Goal: Task Accomplishment & Management: Use online tool/utility

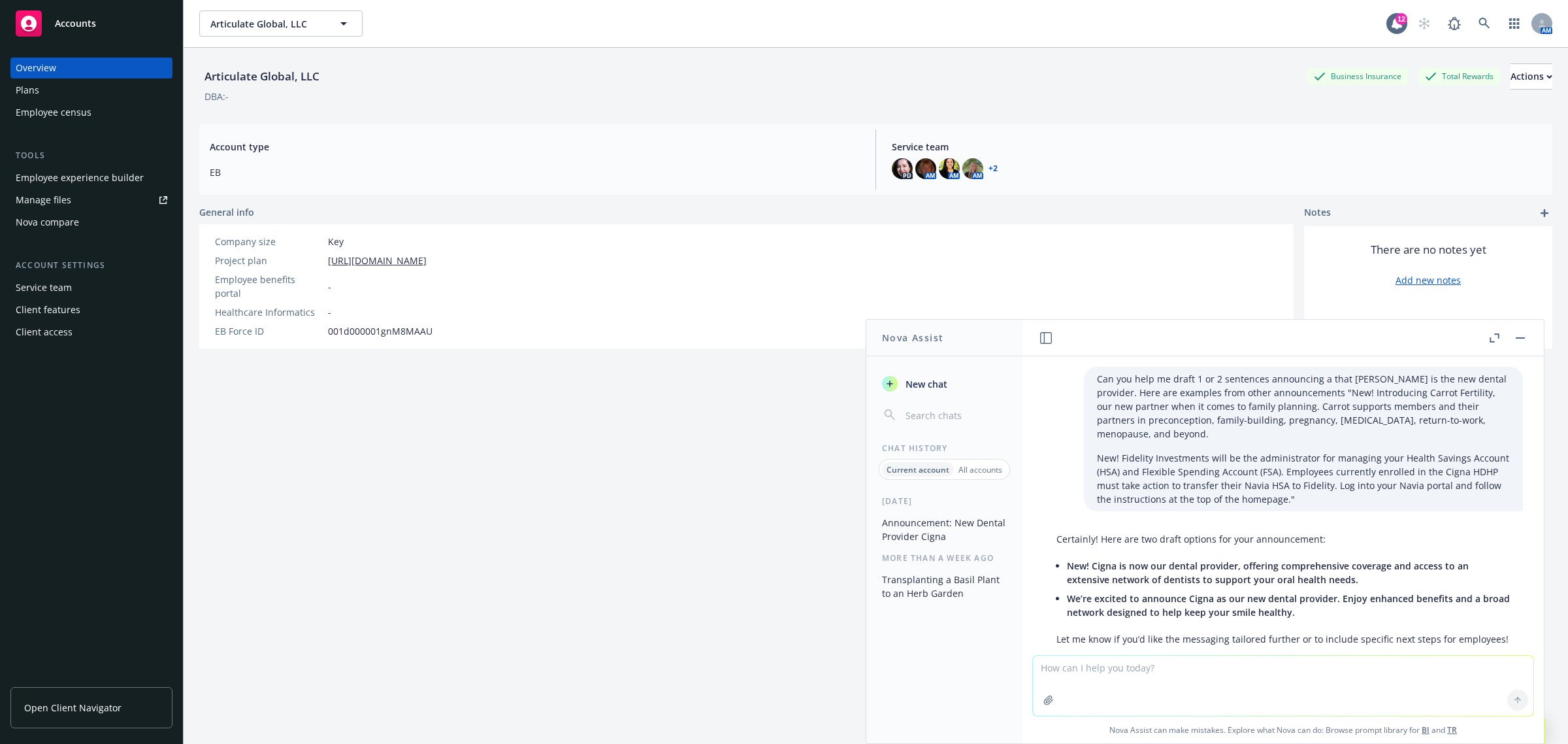
click at [75, 201] on link "Manage files" at bounding box center [91, 200] width 162 height 21
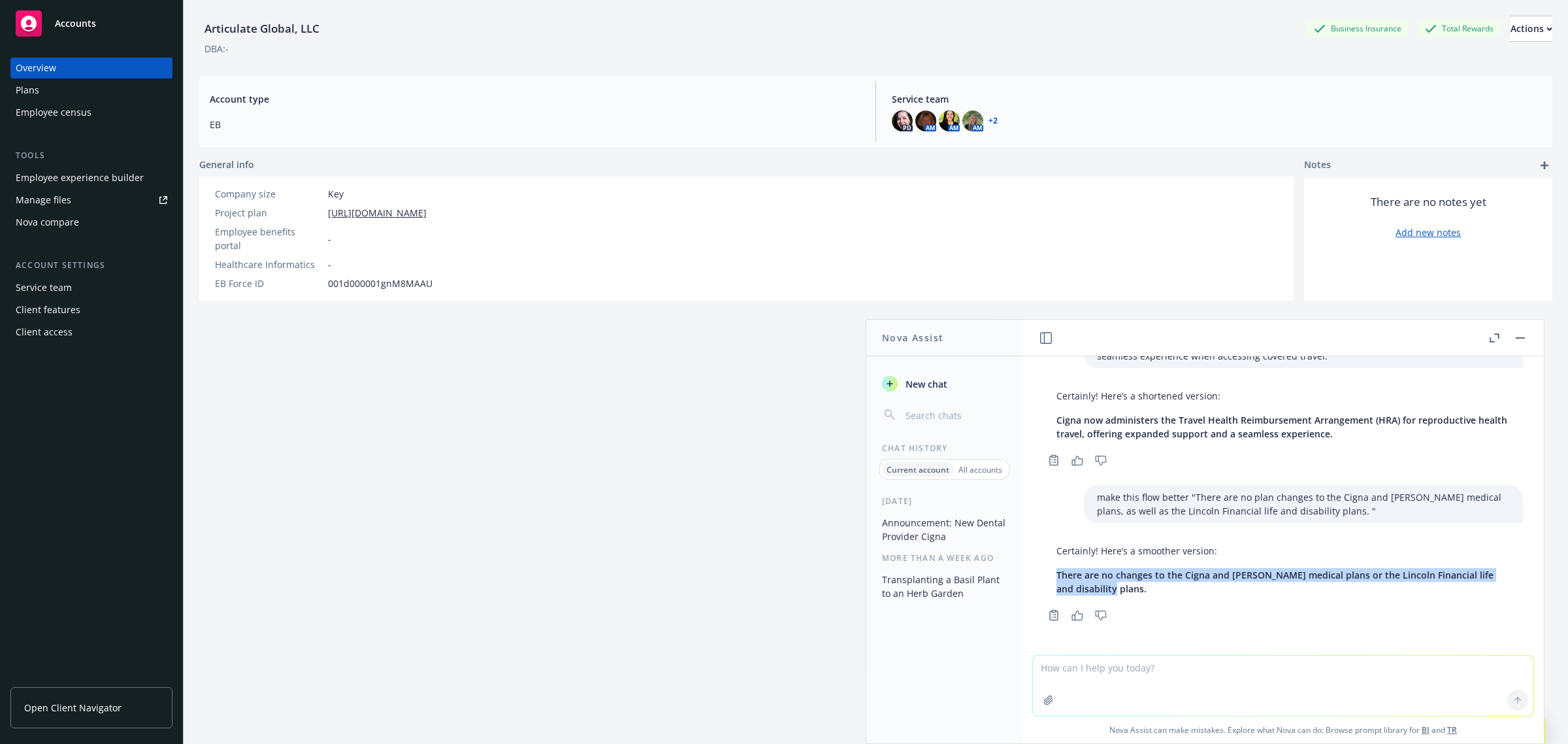
drag, startPoint x: 44, startPoint y: 23, endPoint x: 52, endPoint y: 24, distance: 8.1
click at [44, 23] on div "Accounts" at bounding box center [91, 24] width 151 height 26
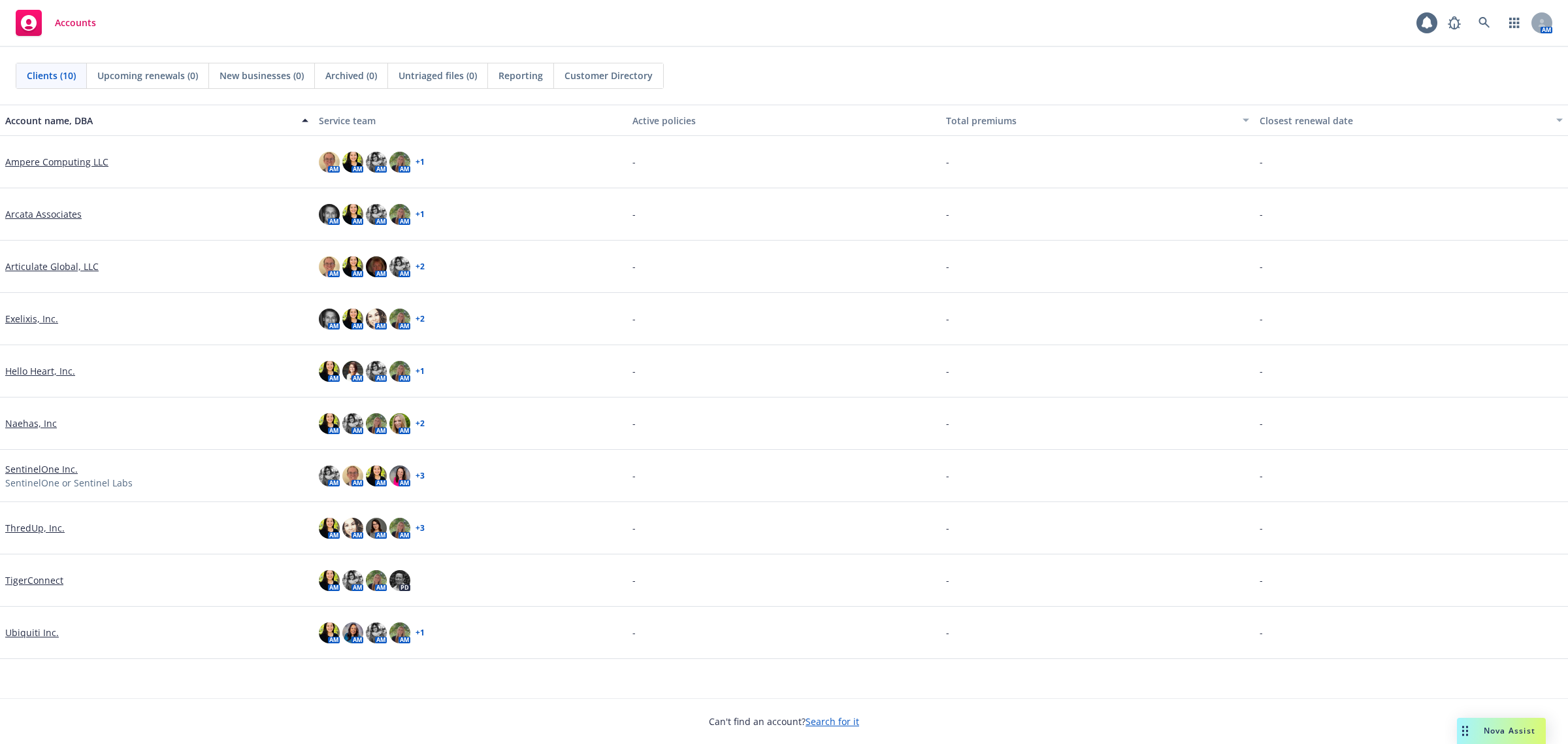
drag, startPoint x: 27, startPoint y: 624, endPoint x: 31, endPoint y: 631, distance: 8.1
click at [26, 625] on div "Ubiquiti Inc." at bounding box center [156, 632] width 314 height 52
click at [32, 631] on link "Ubiquiti Inc." at bounding box center [32, 632] width 54 height 14
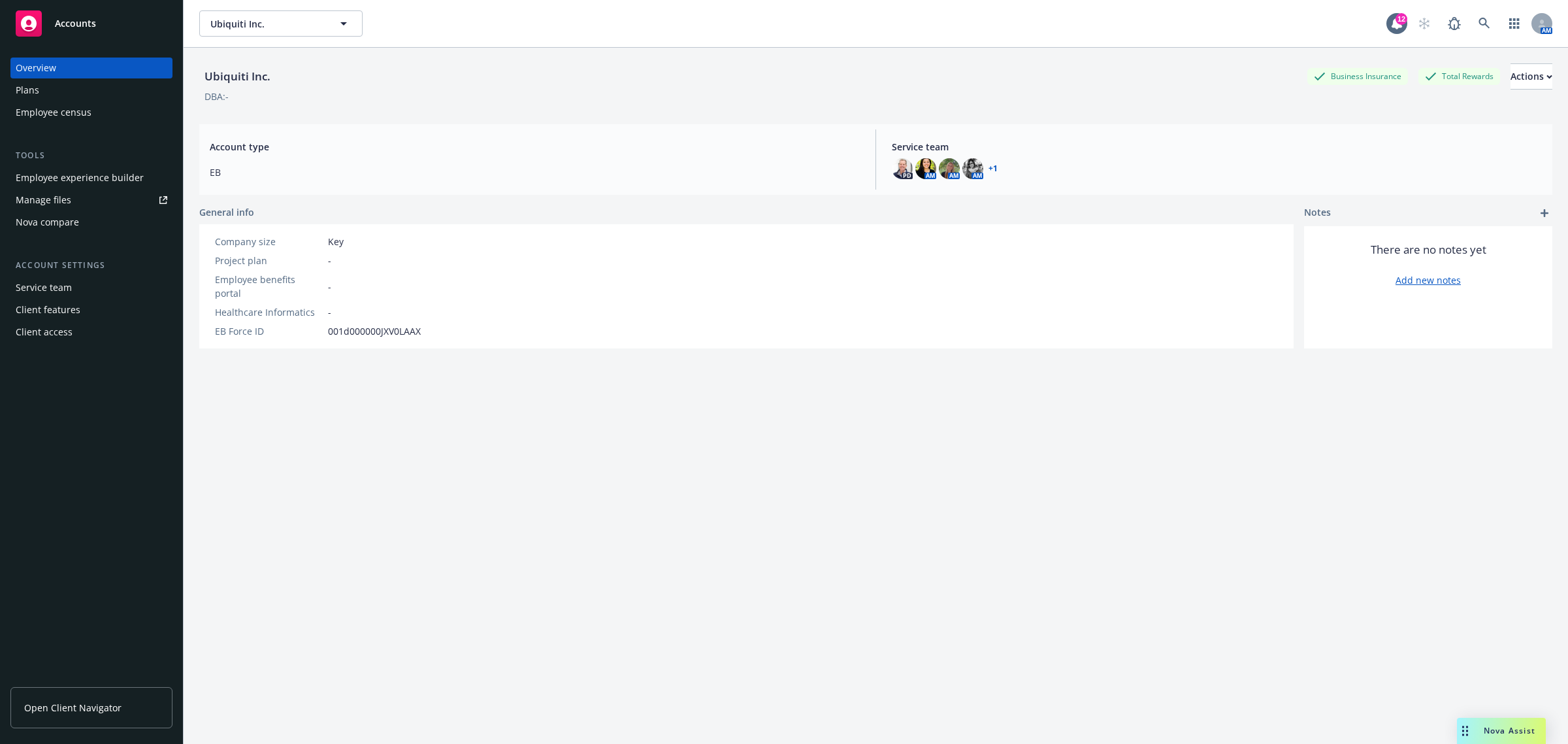
click at [57, 703] on span "Open Client Navigator" at bounding box center [73, 707] width 98 height 14
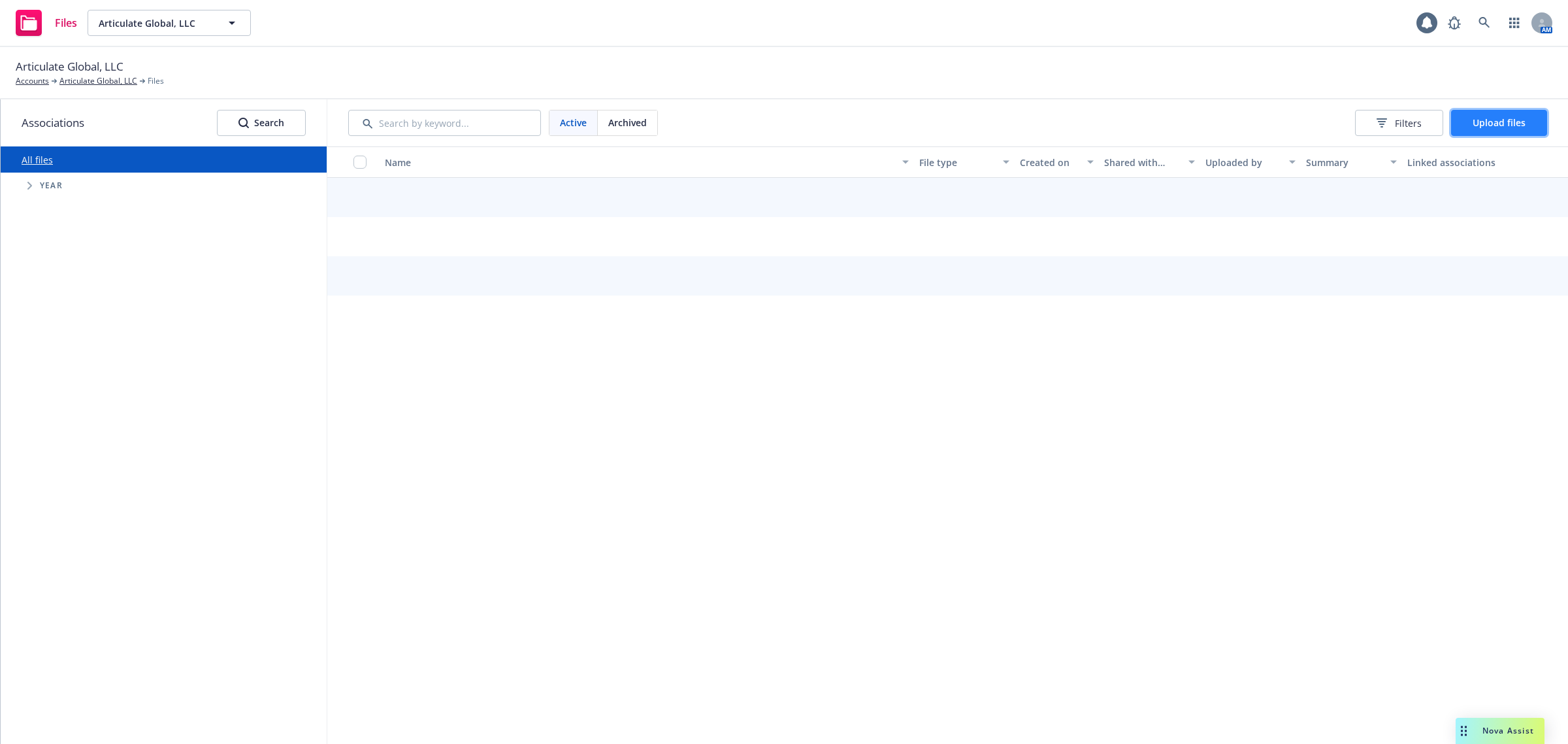
click at [1482, 116] on span "Upload files" at bounding box center [1499, 122] width 53 height 12
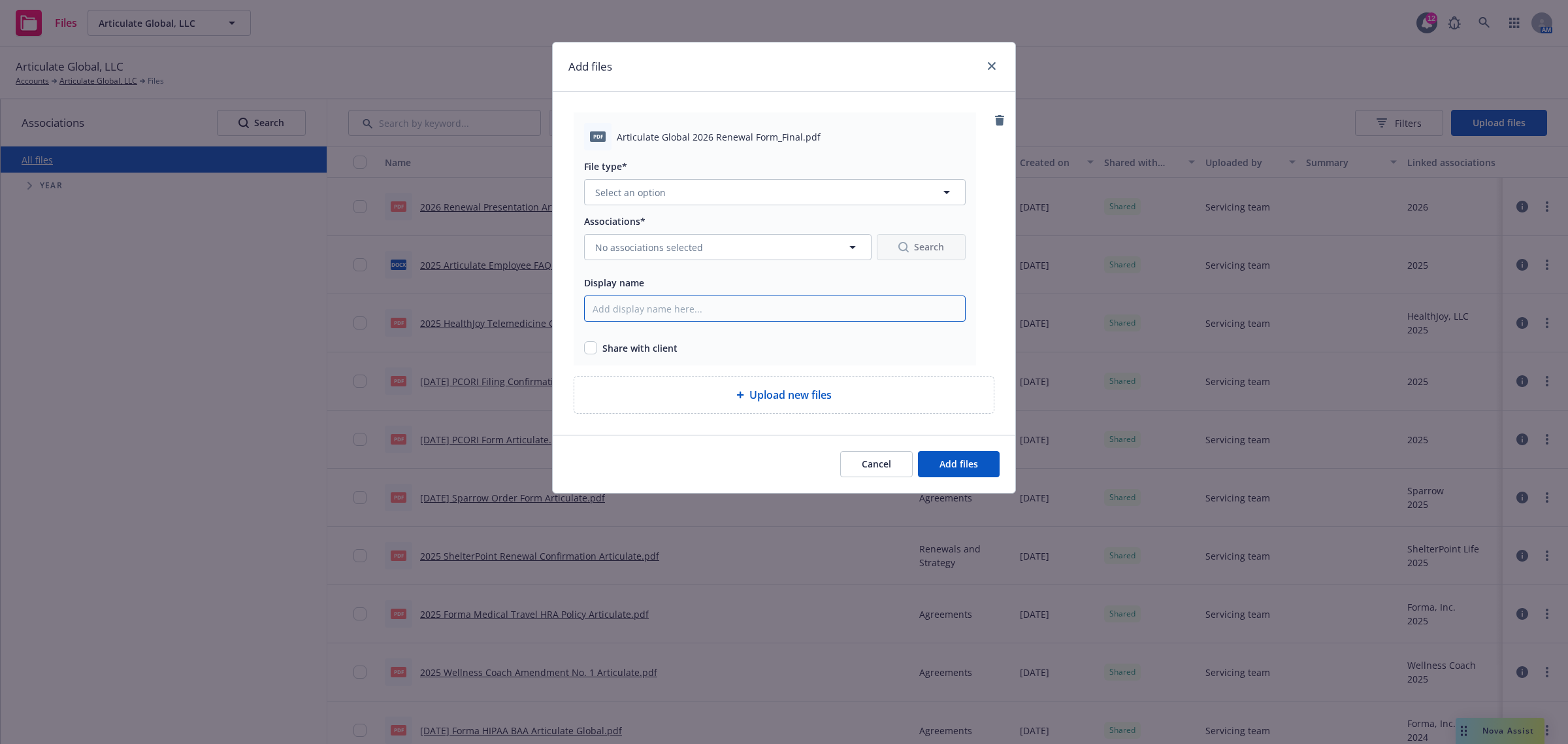
drag, startPoint x: 693, startPoint y: 312, endPoint x: 673, endPoint y: 314, distance: 20.1
click at [693, 312] on input "Display name" at bounding box center [775, 308] width 382 height 26
paste input "2026 Fidelity Renewal Form Articulate Global"
type input "2026 Fidelity Renewal Form Articulate Global"
click at [590, 344] on input "checkbox" at bounding box center [590, 347] width 13 height 13
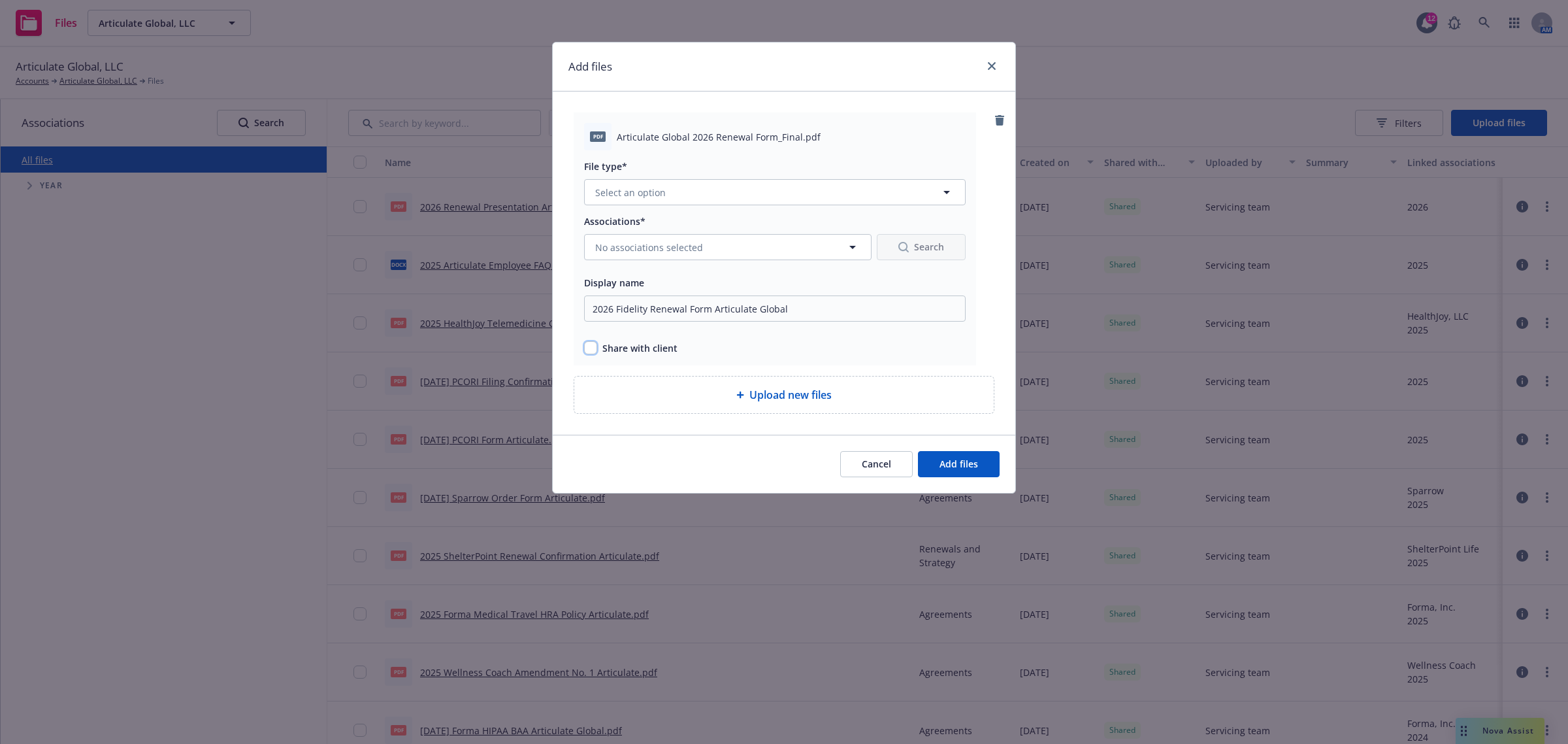
checkbox input "true"
click at [684, 250] on span "No associations selected" at bounding box center [649, 247] width 108 height 14
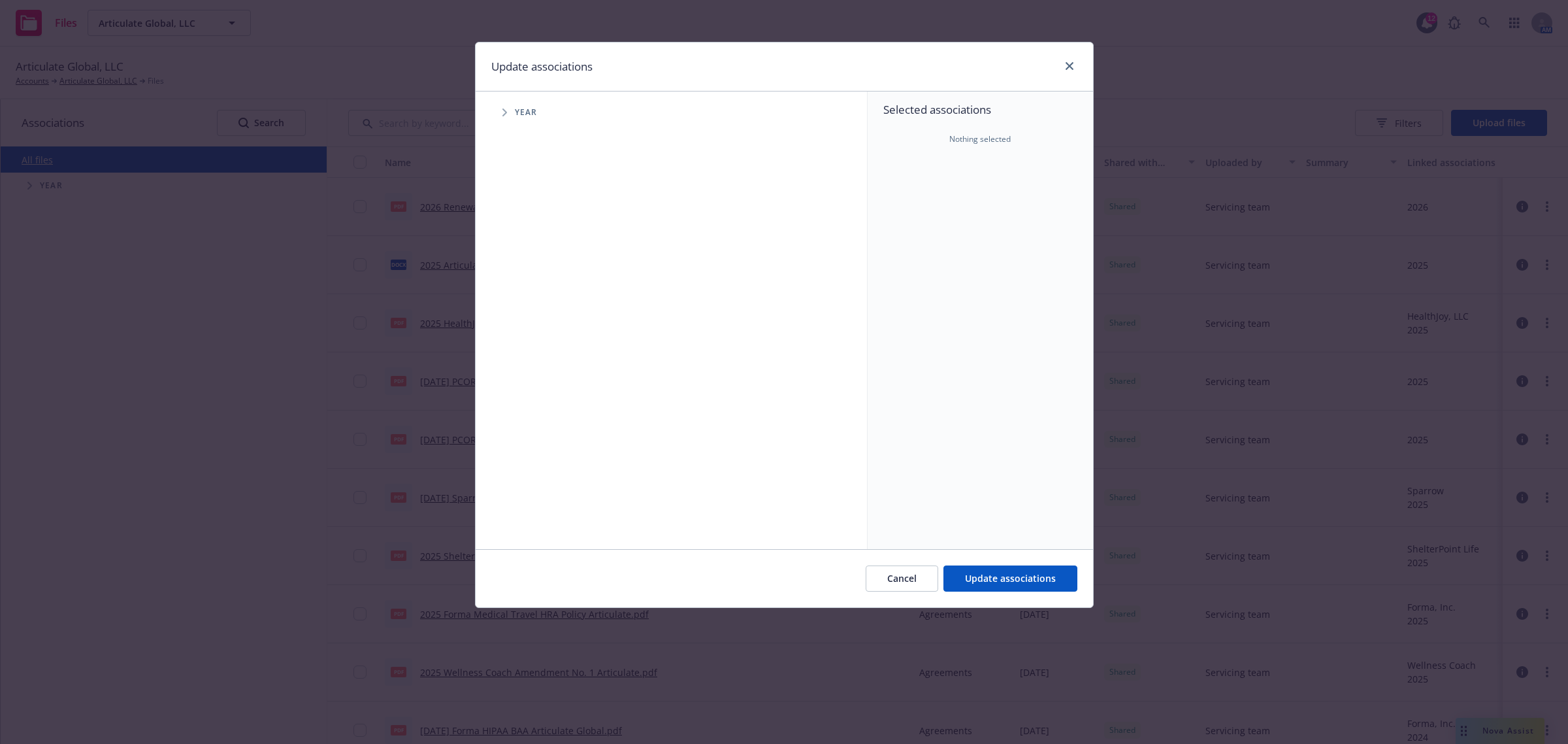
drag, startPoint x: 513, startPoint y: 115, endPoint x: 507, endPoint y: 120, distance: 7.8
click at [513, 115] on span "Tree Example" at bounding box center [505, 112] width 21 height 21
click at [534, 327] on input "Tree Example" at bounding box center [538, 322] width 13 height 13
checkbox input "true"
click at [524, 321] on span "Tree Example" at bounding box center [521, 322] width 21 height 21
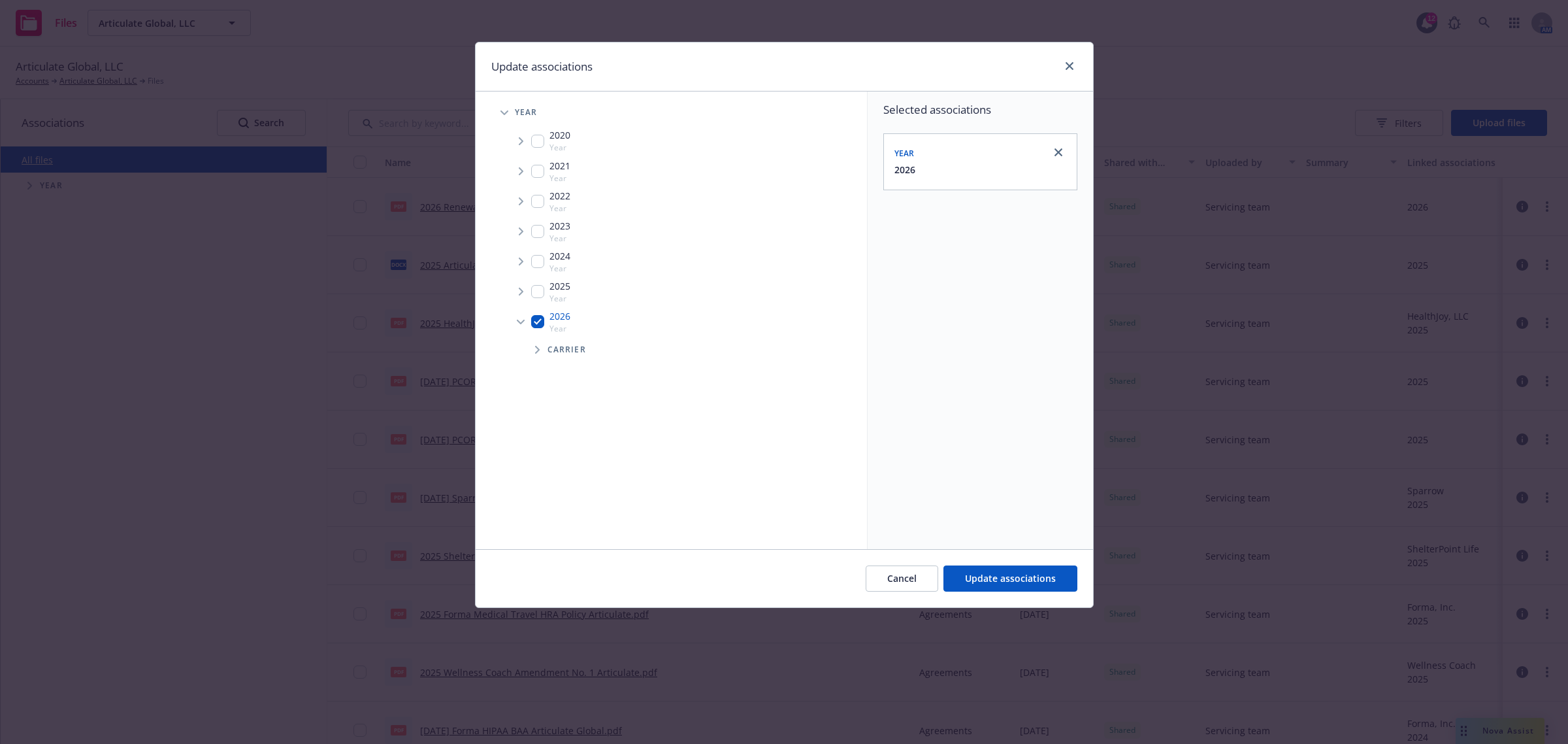
click at [540, 351] on icon "Tree Example" at bounding box center [538, 350] width 5 height 8
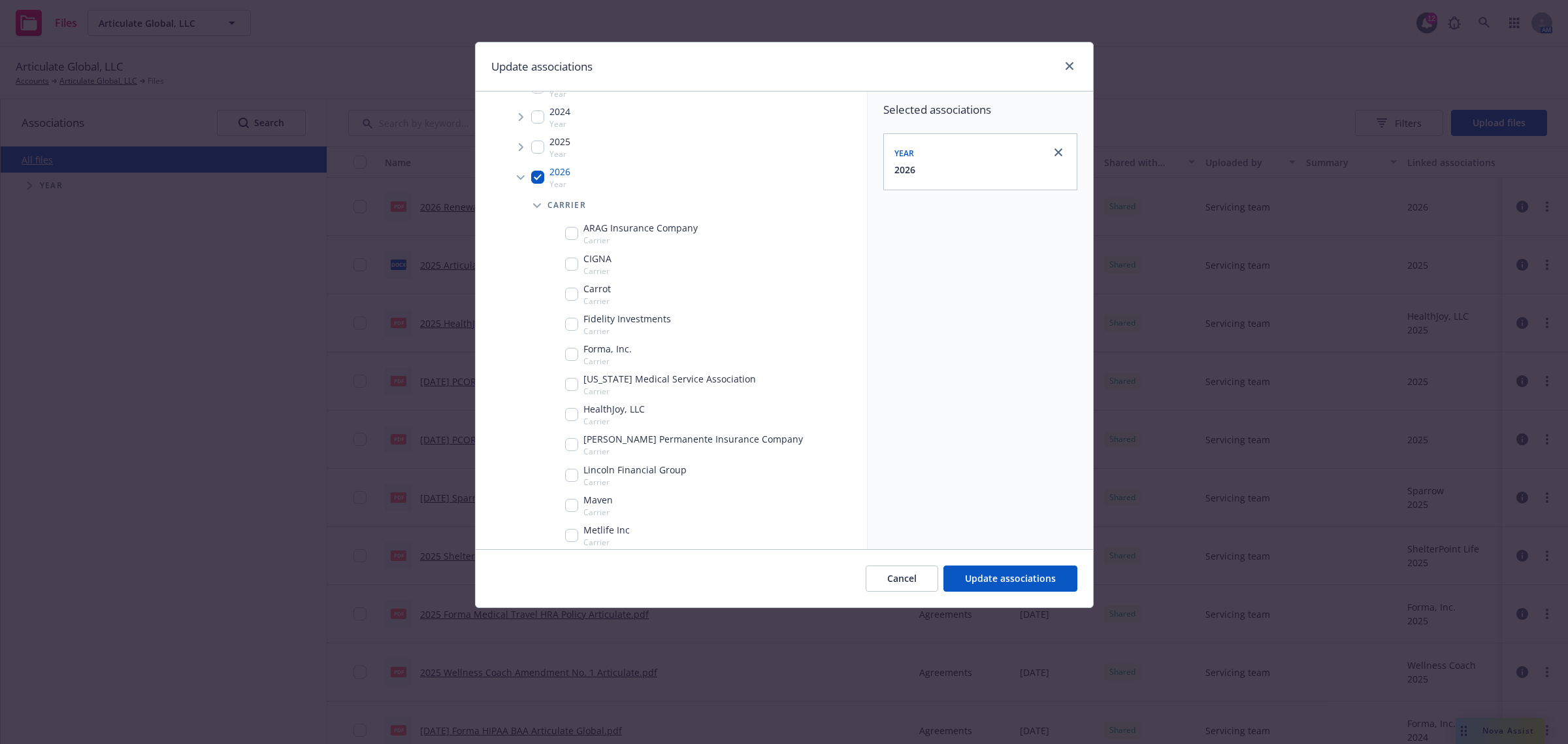
scroll to position [163, 0]
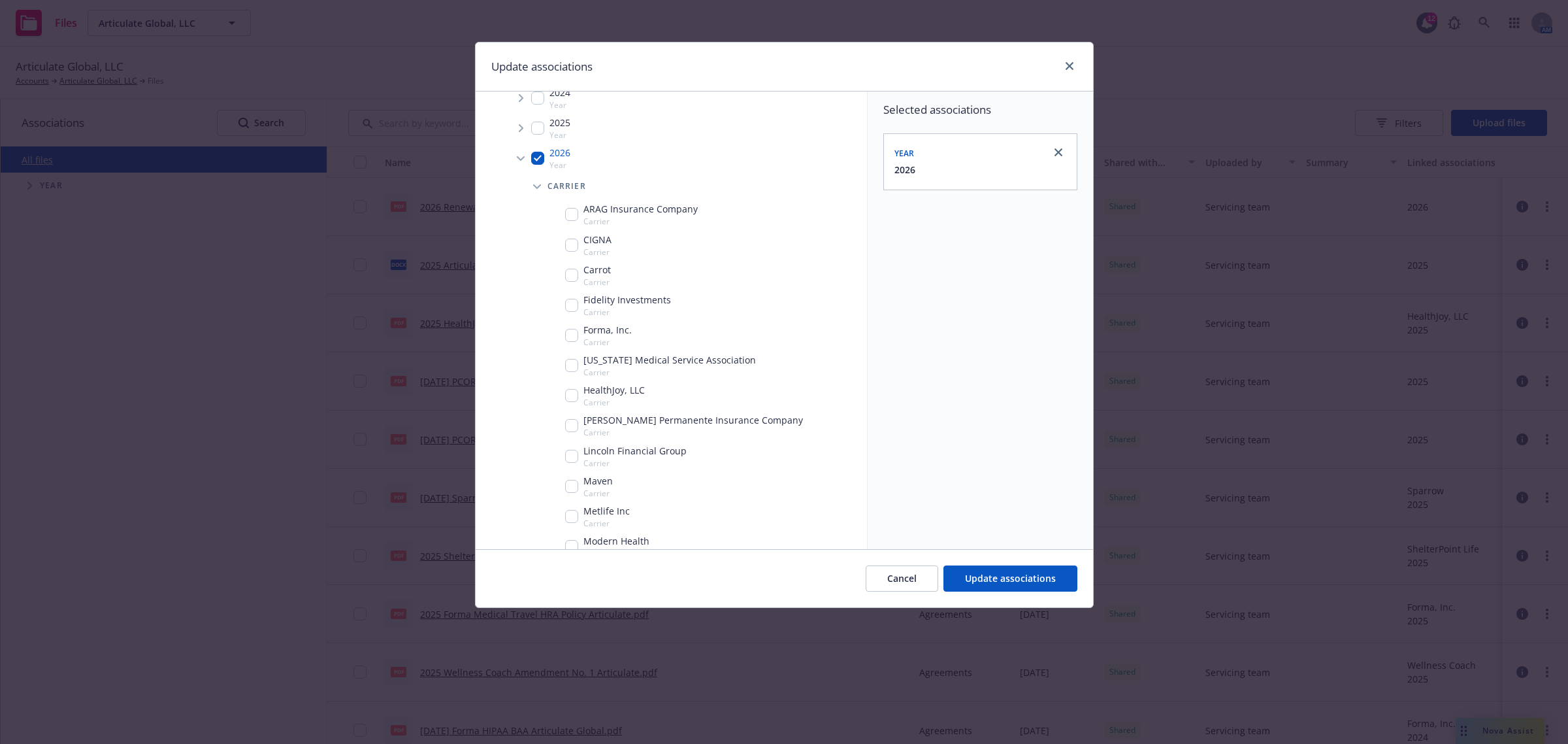
click at [572, 312] on div "Fidelity Investments Carrier" at bounding box center [618, 306] width 106 height 25
checkbox input "true"
click at [983, 577] on span "Update associations" at bounding box center [1011, 578] width 91 height 12
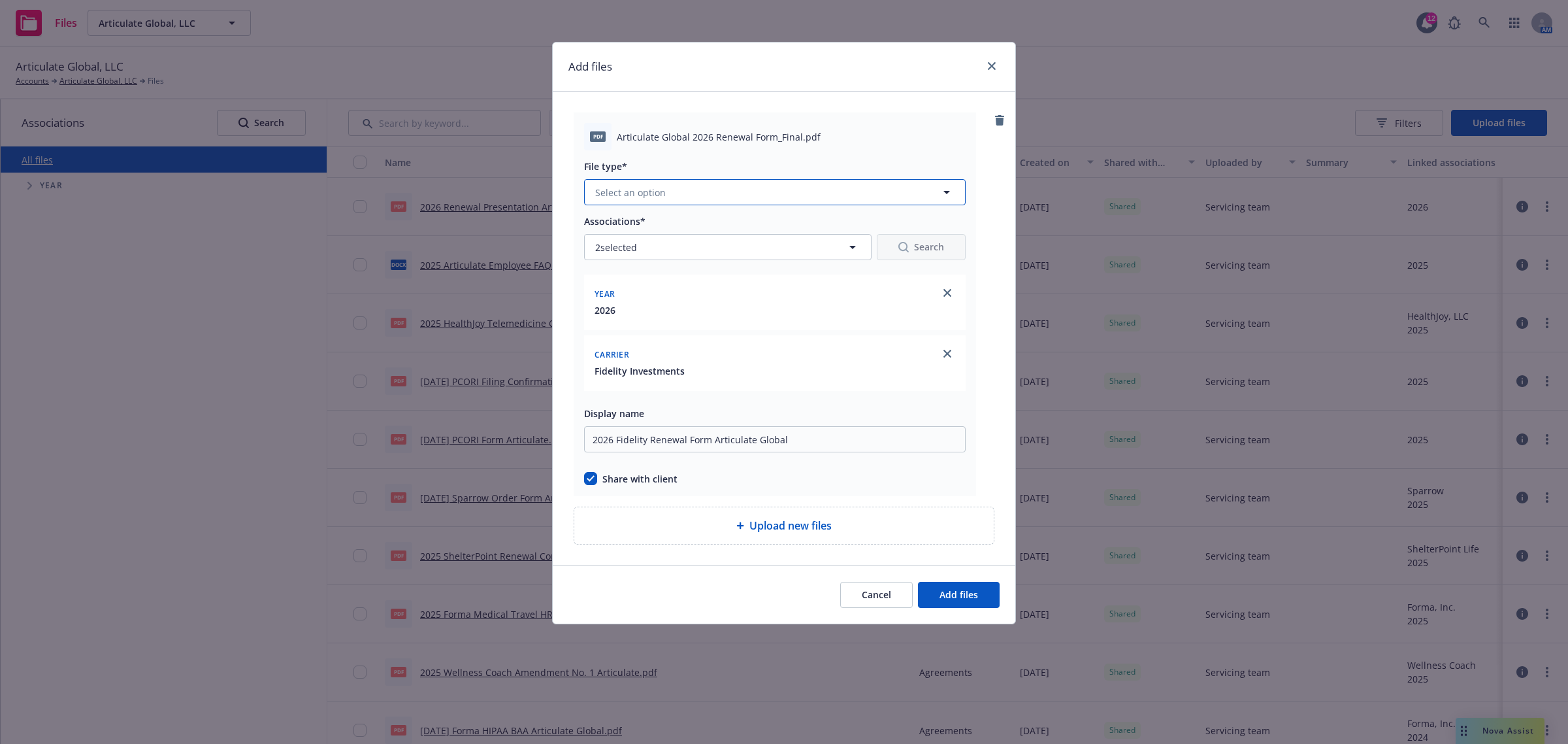
click at [687, 189] on button "Select an option" at bounding box center [775, 192] width 382 height 26
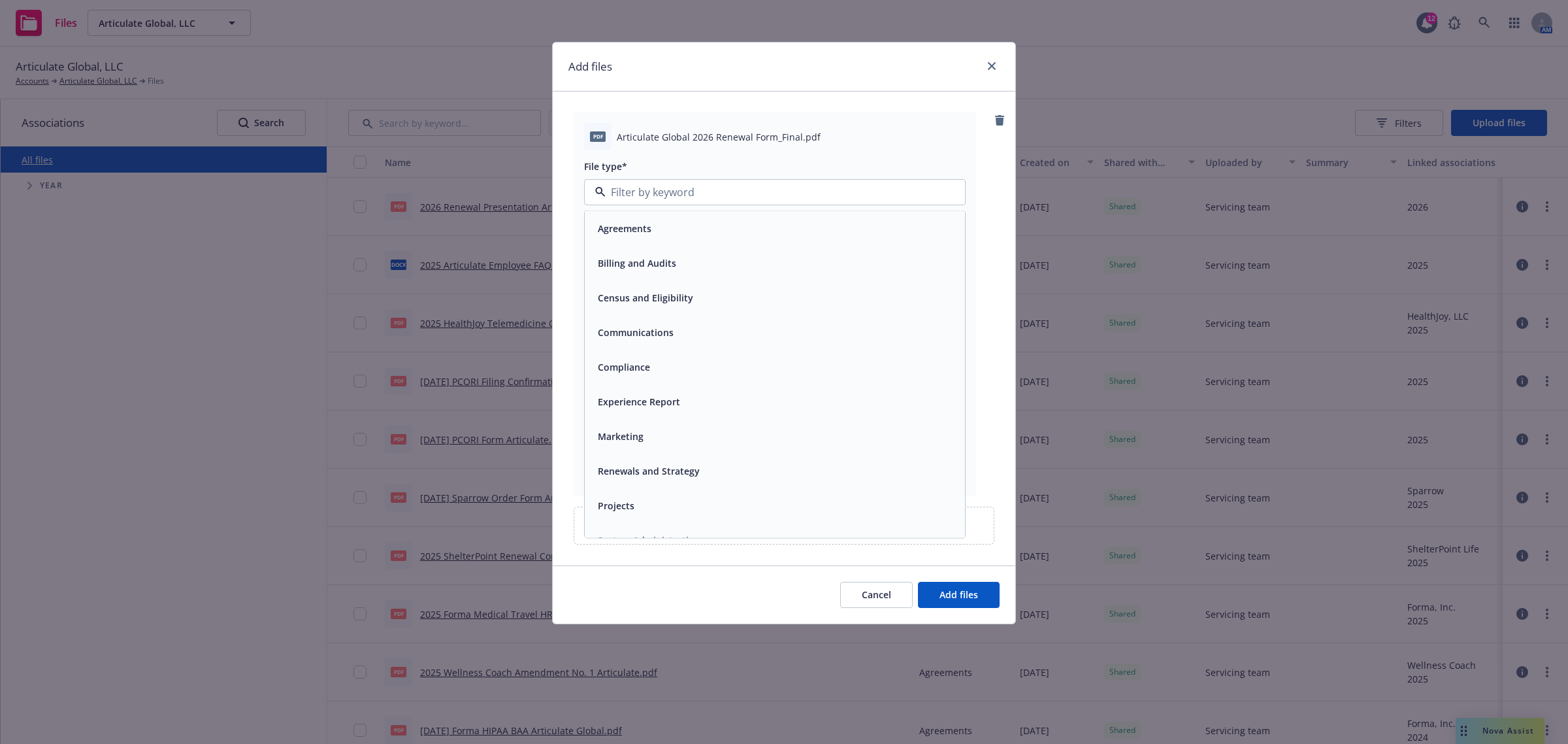
click at [690, 223] on div "Agreements" at bounding box center [775, 228] width 364 height 19
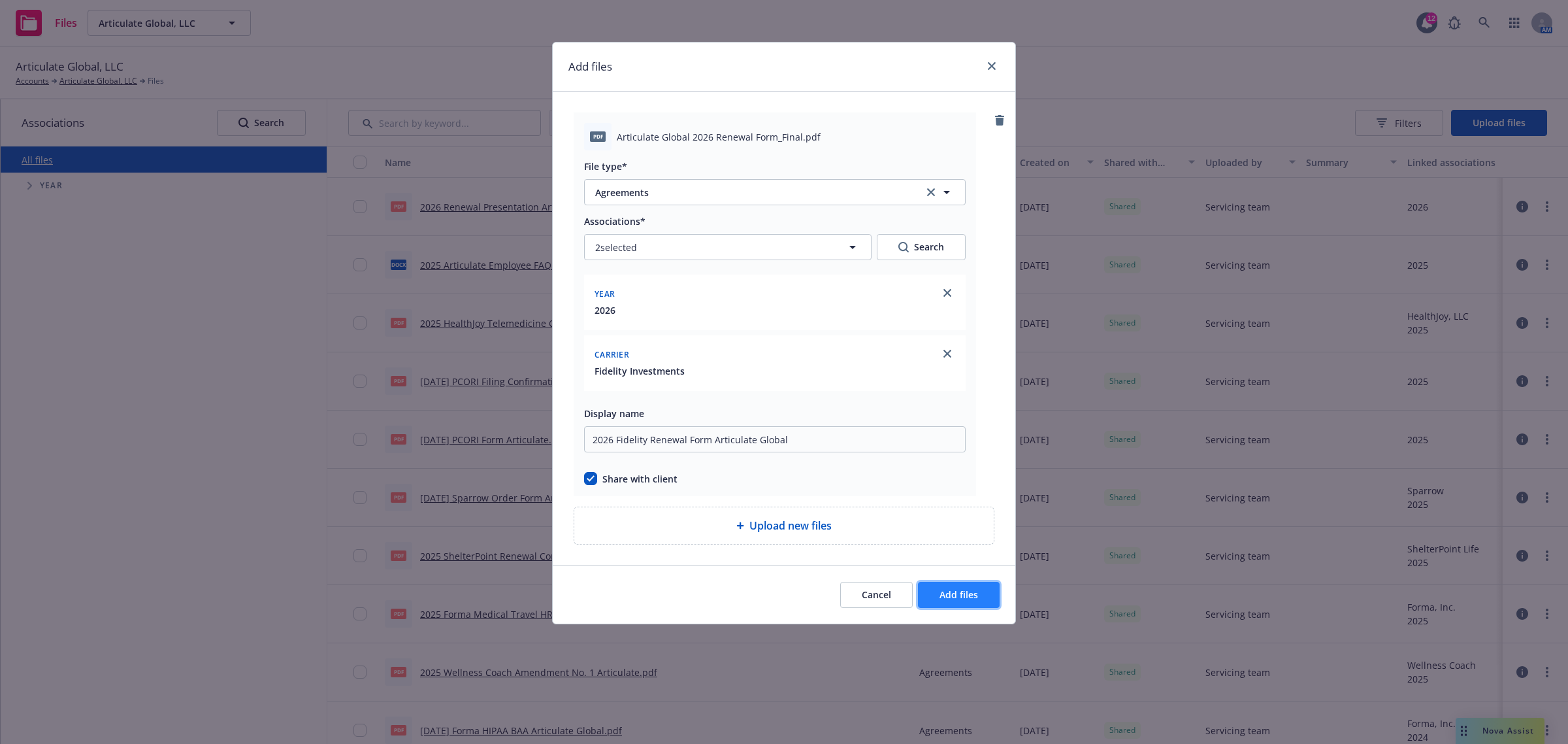
click at [943, 595] on span "Add files" at bounding box center [958, 594] width 38 height 12
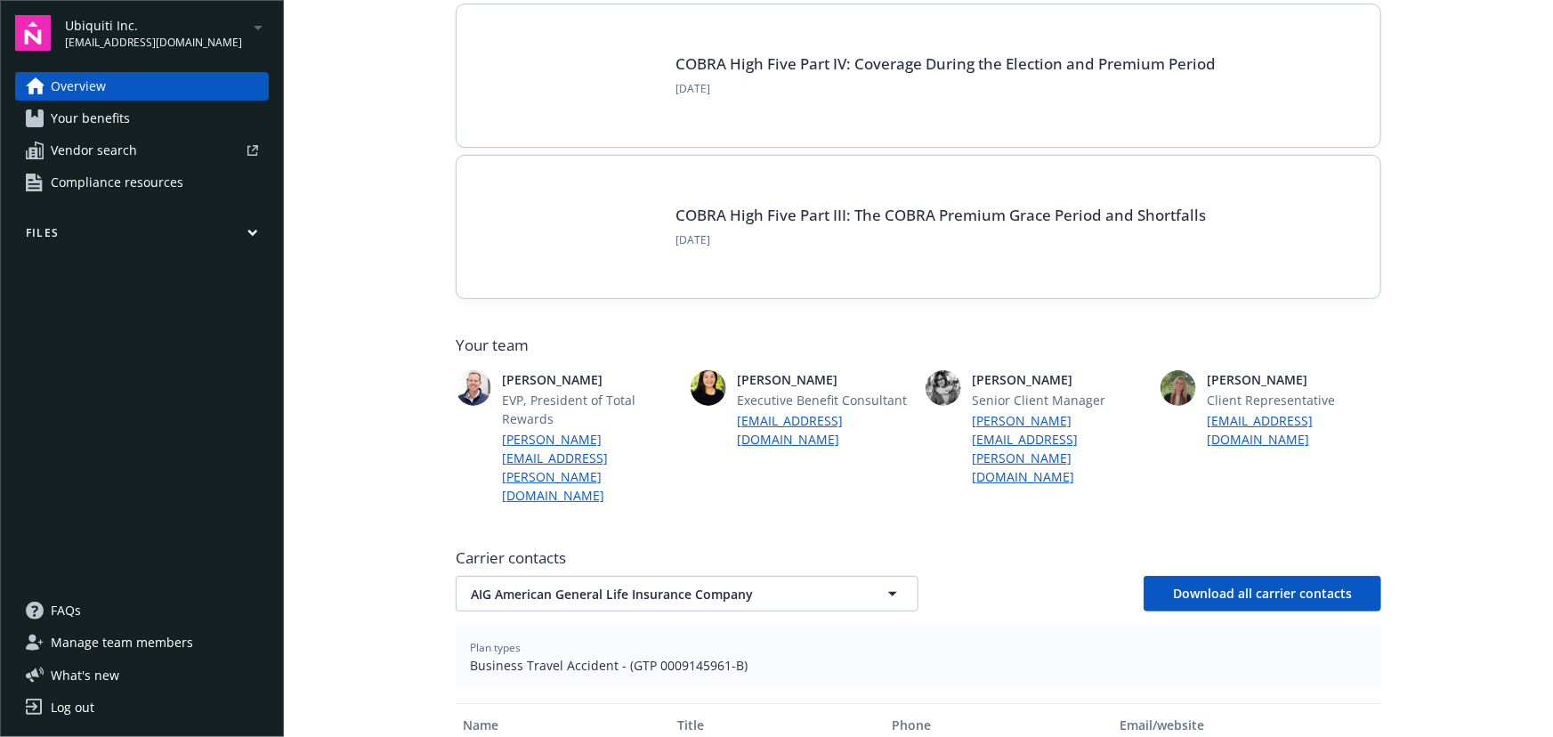
scroll to position [404, 0]
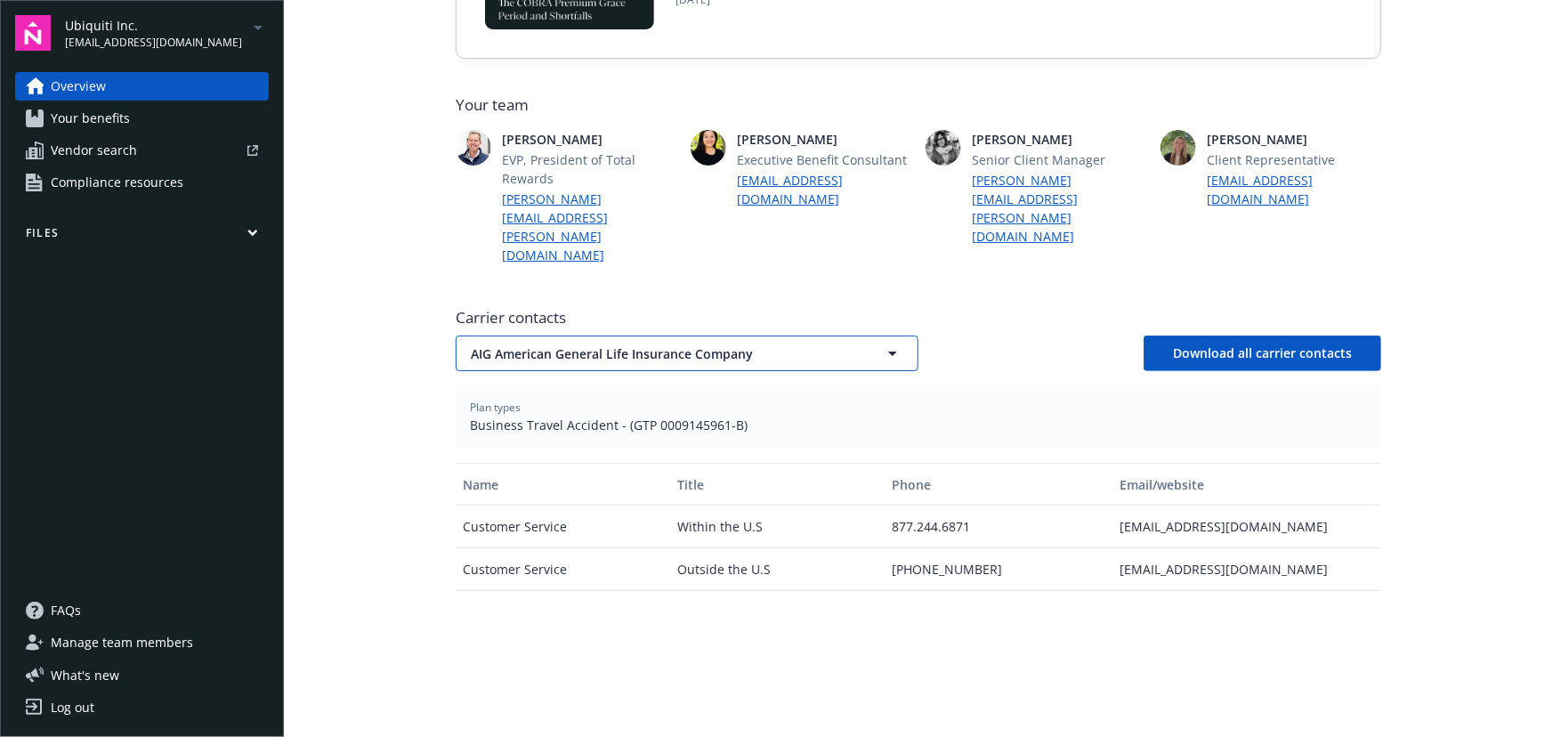
click at [773, 344] on span "AIG American General Life Insurance Company" at bounding box center [656, 353] width 370 height 19
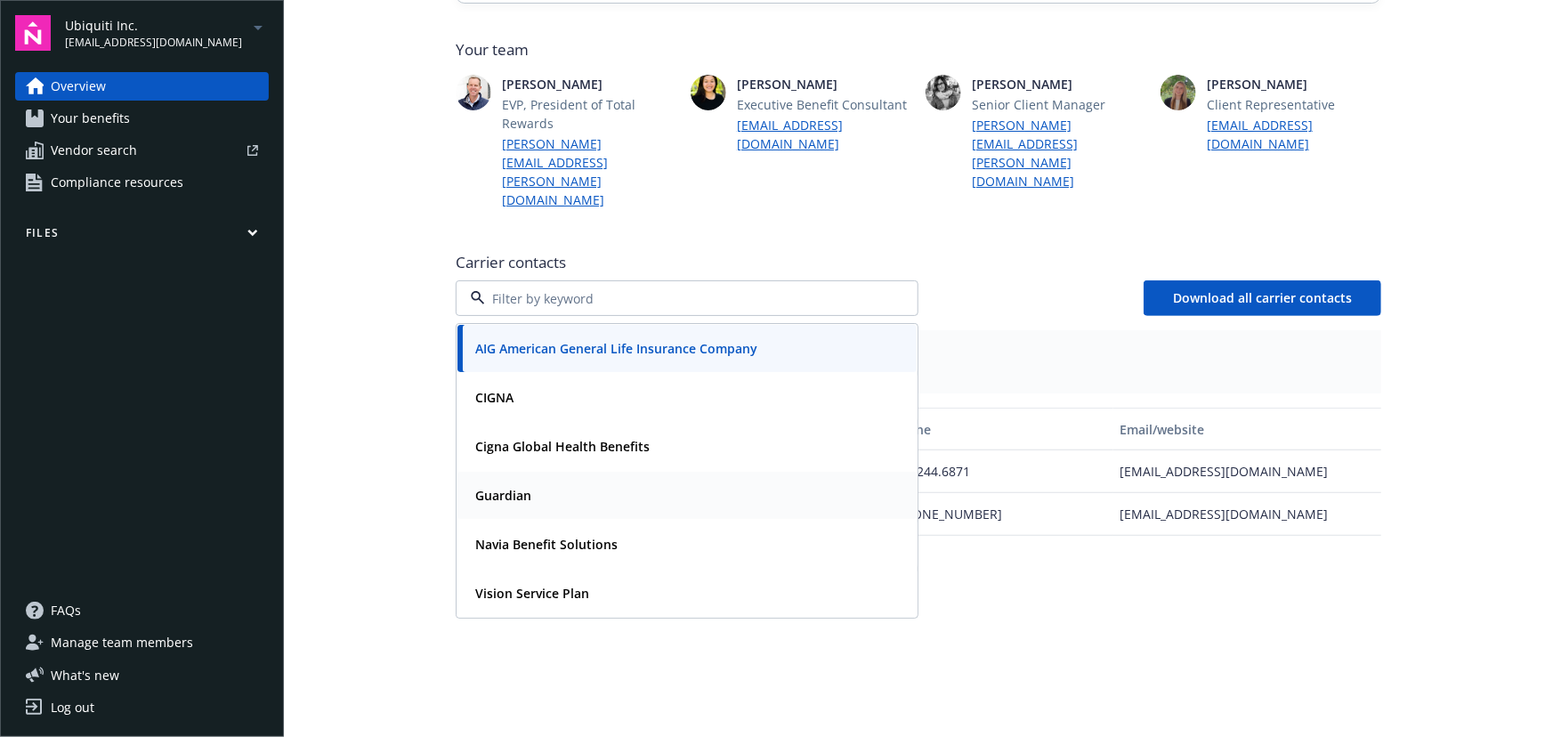
scroll to position [485, 0]
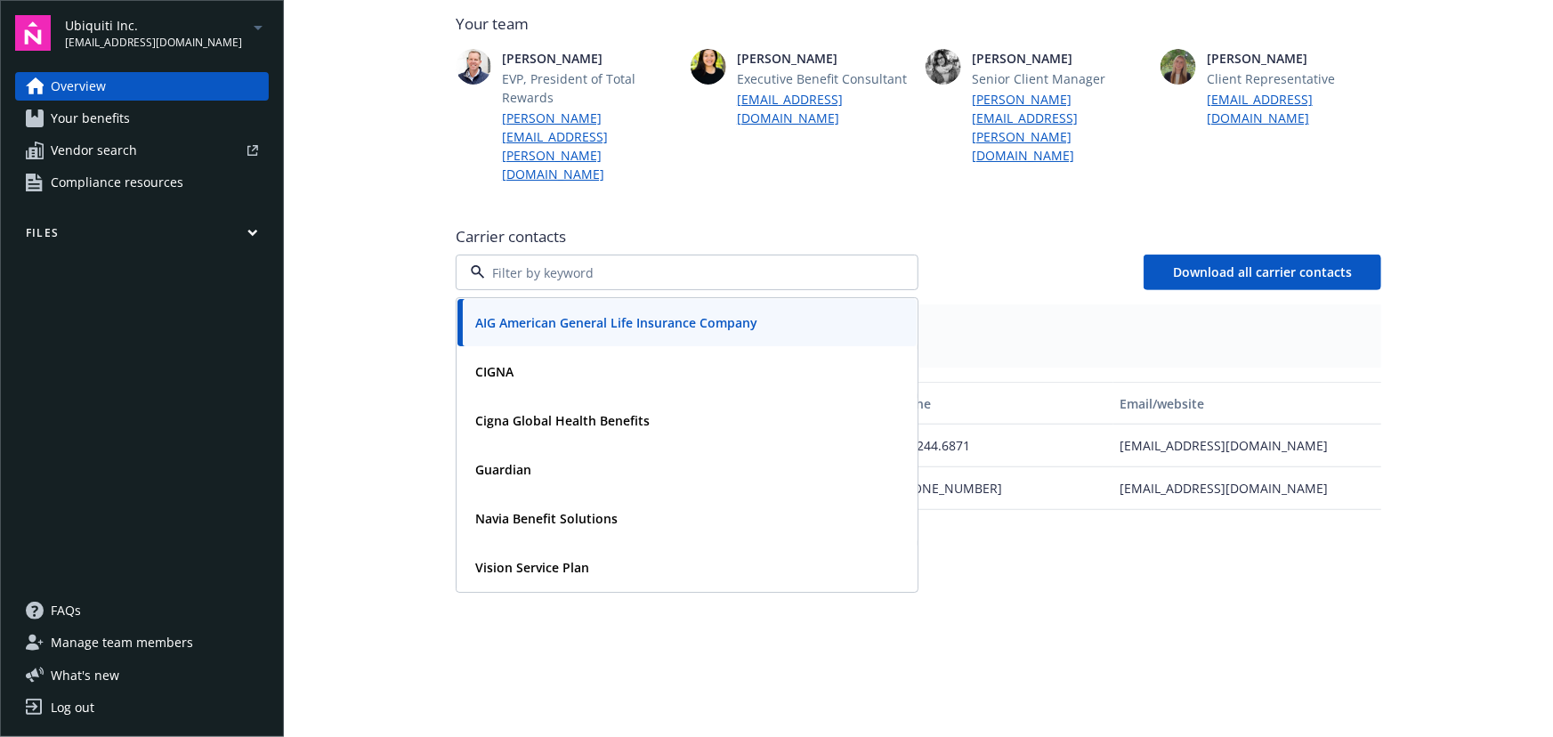
click at [524, 560] on div "Name Title Phone Email/website Customer Service Within the U.S 877.244.6871 [EM…" at bounding box center [918, 602] width 925 height 440
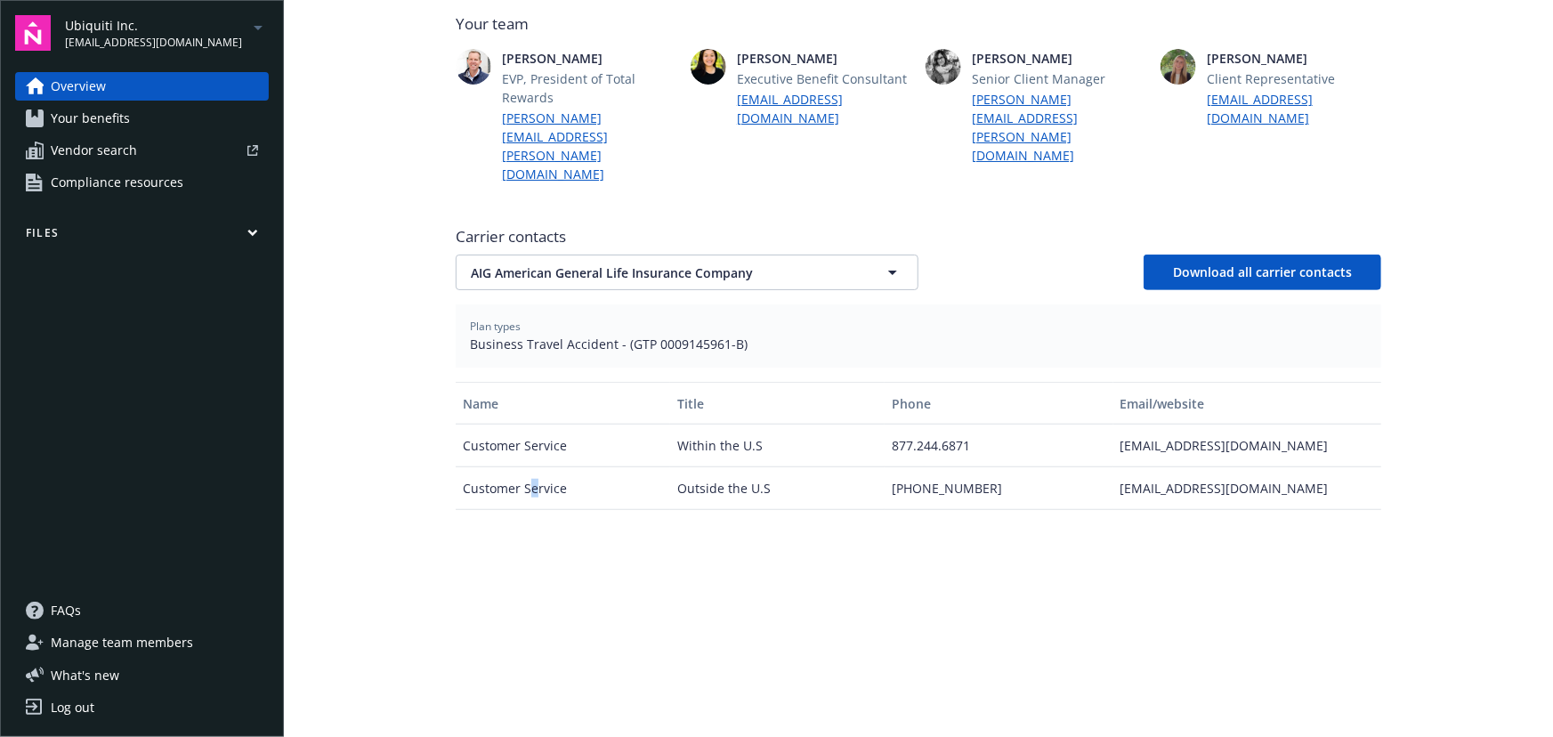
click at [210, 36] on span "[EMAIL_ADDRESS][DOMAIN_NAME]" at bounding box center [153, 43] width 177 height 16
click at [176, 135] on span "Arcata Associates" at bounding box center [145, 143] width 144 height 36
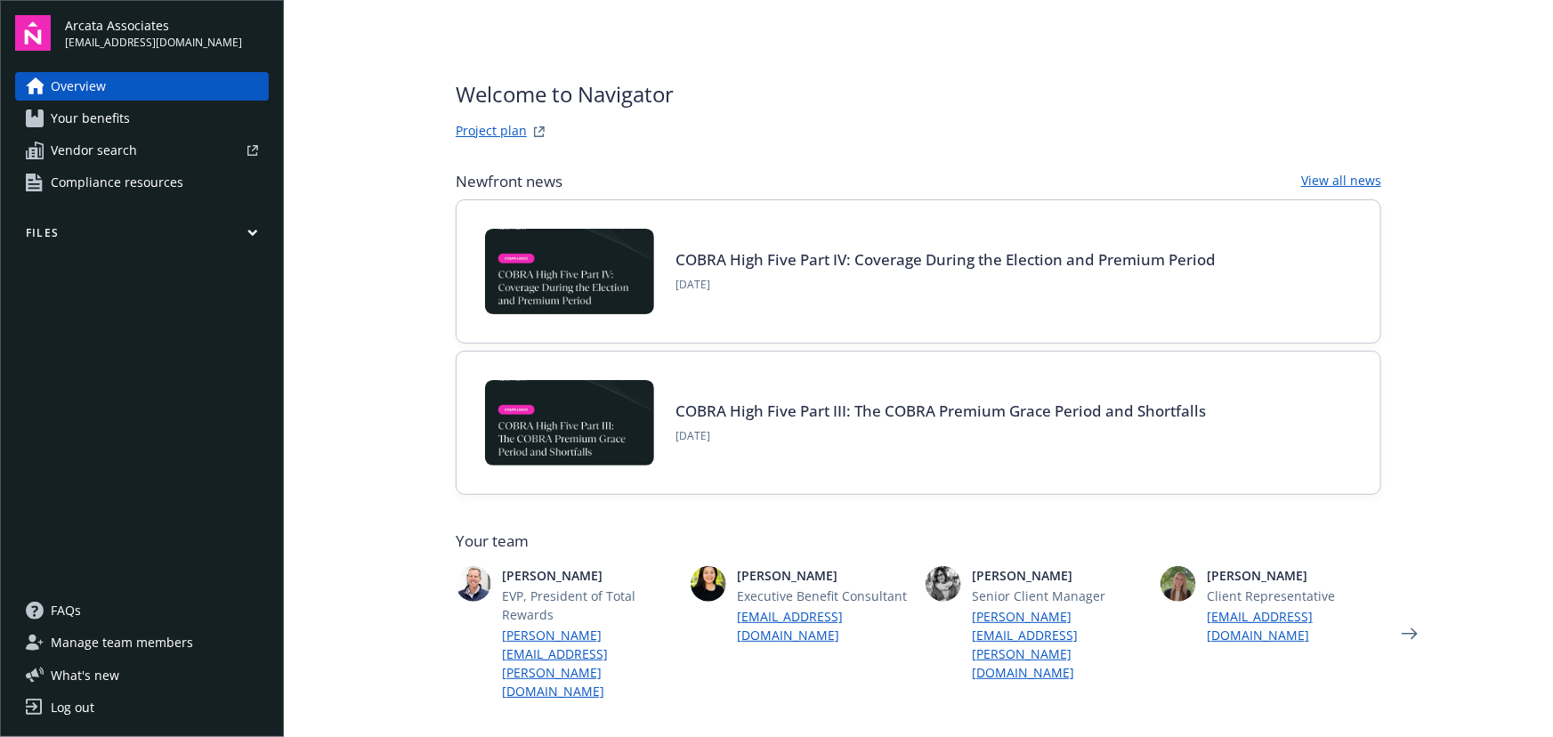
type input "Blue Cross and Blue Shield of [US_STATE]"
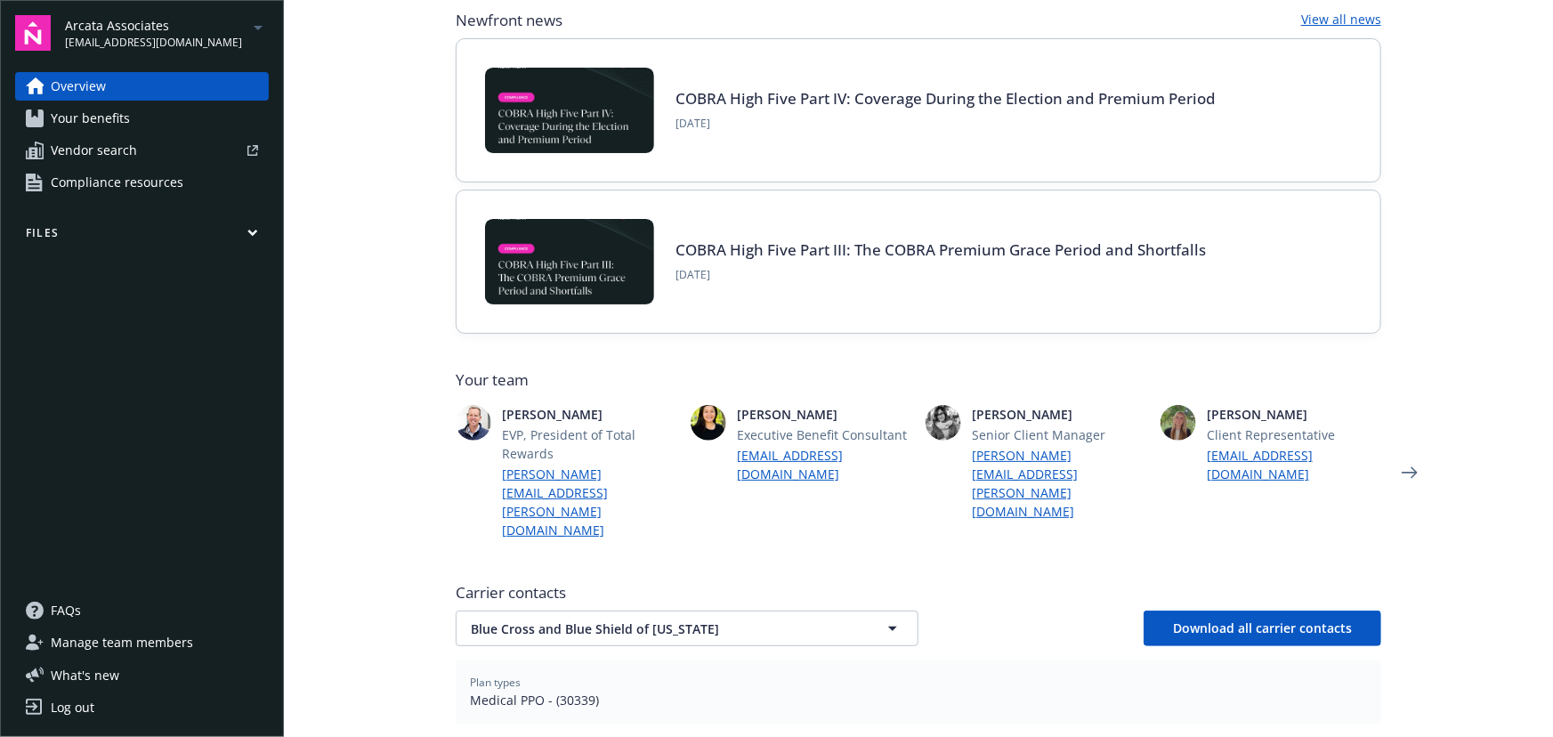
scroll to position [404, 0]
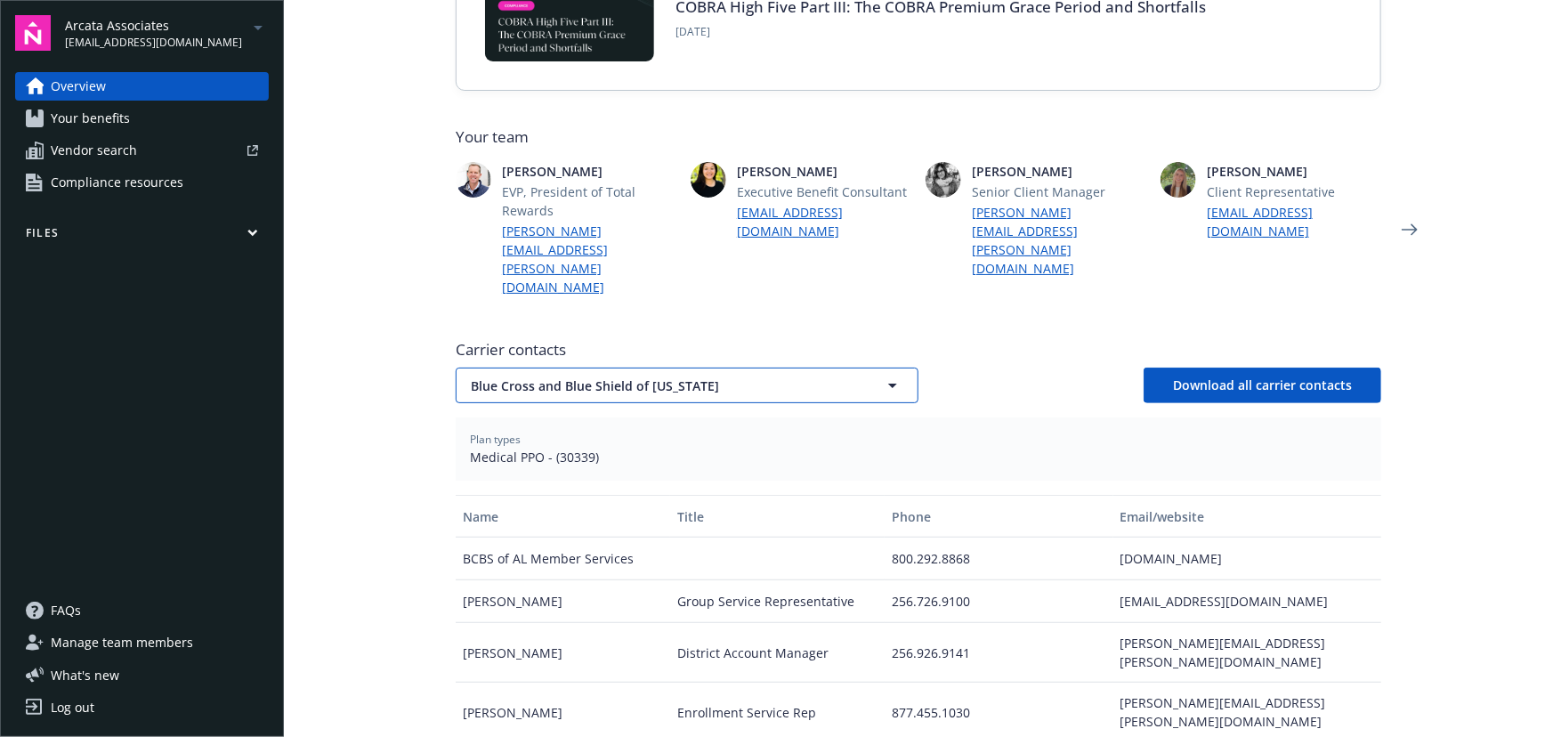
click at [730, 376] on span "Blue Cross and Blue Shield of [US_STATE]" at bounding box center [656, 385] width 370 height 19
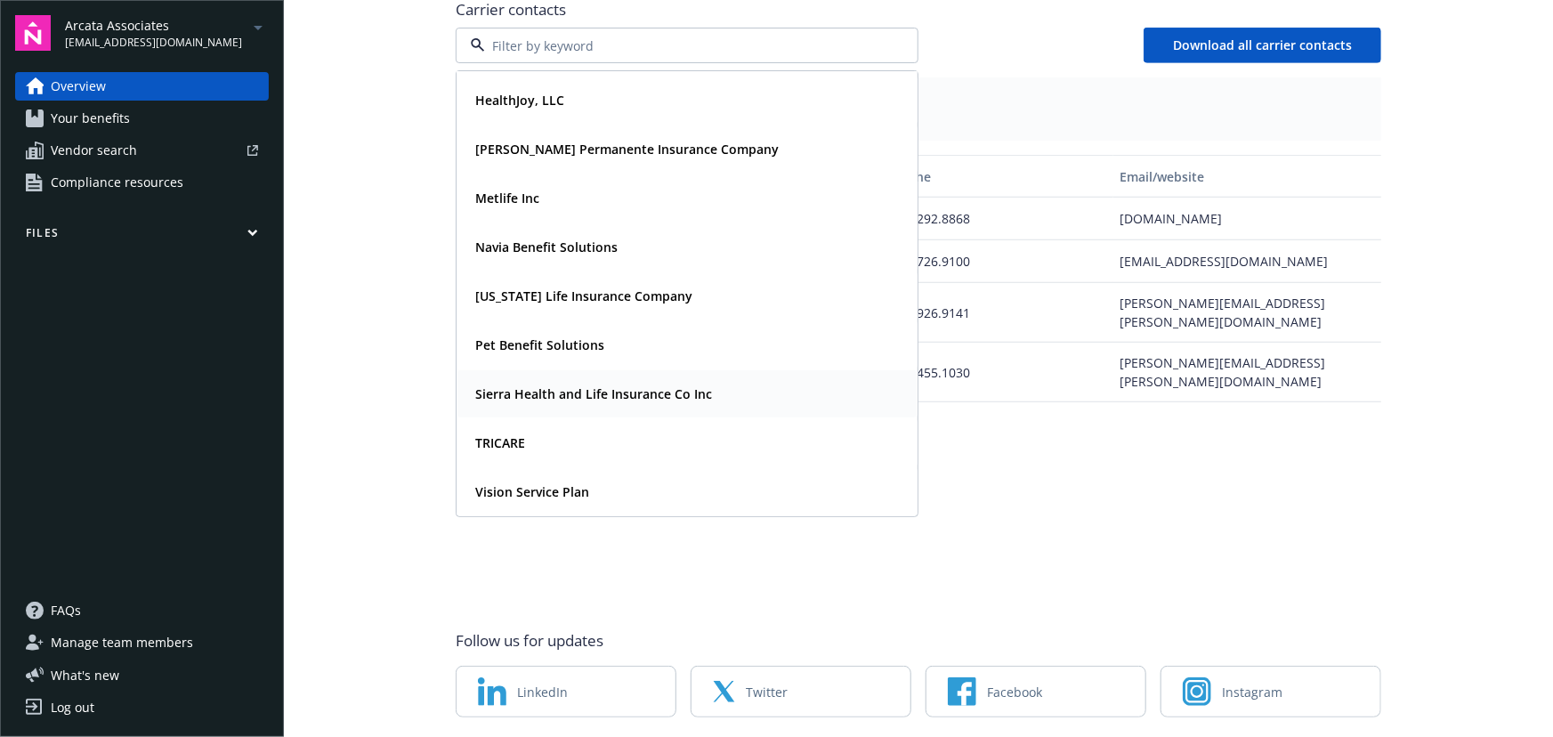
scroll to position [747, 0]
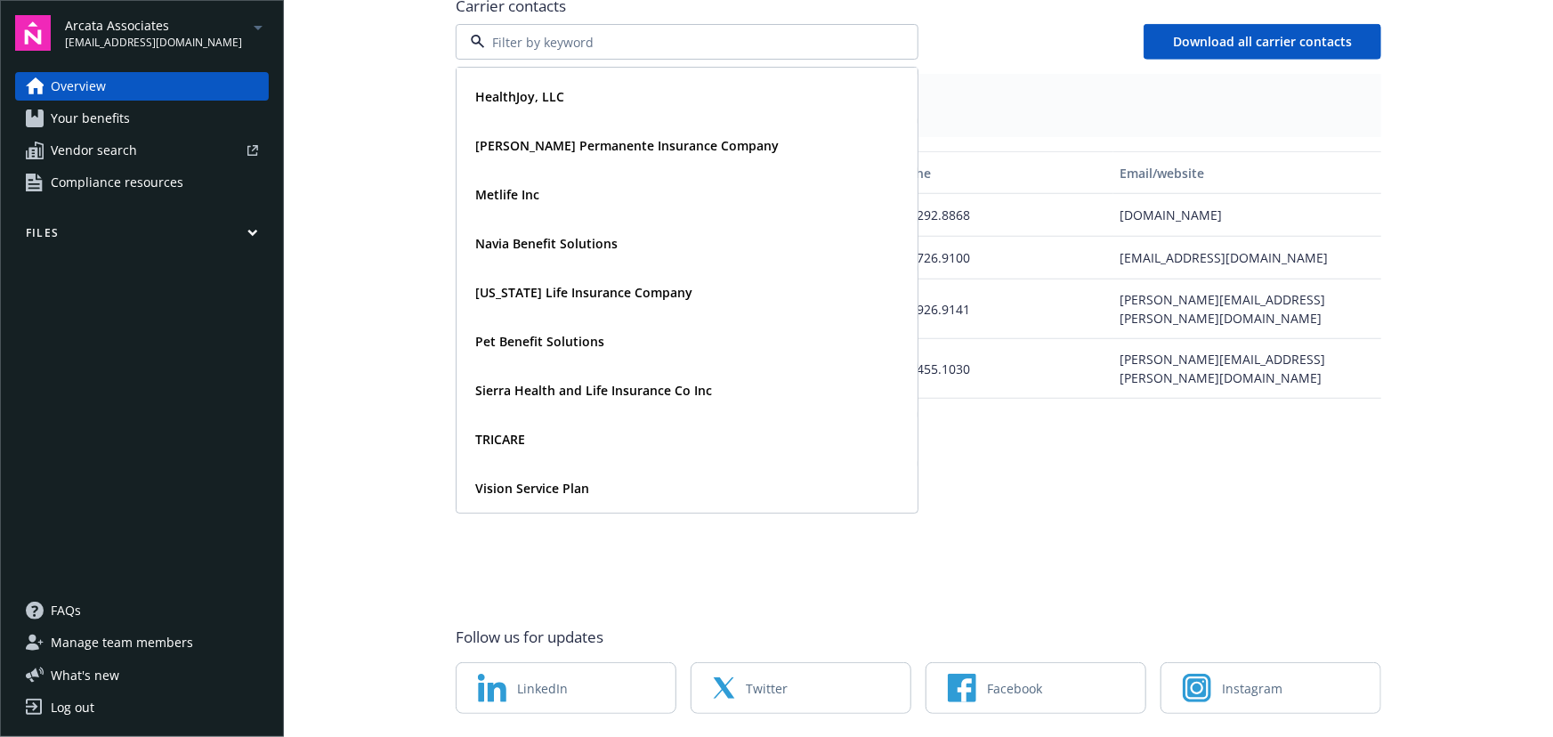
click at [395, 222] on main "Welcome to Navigator Project plan Newfront news View all news COBRA High Five P…" at bounding box center [918, 368] width 1269 height 737
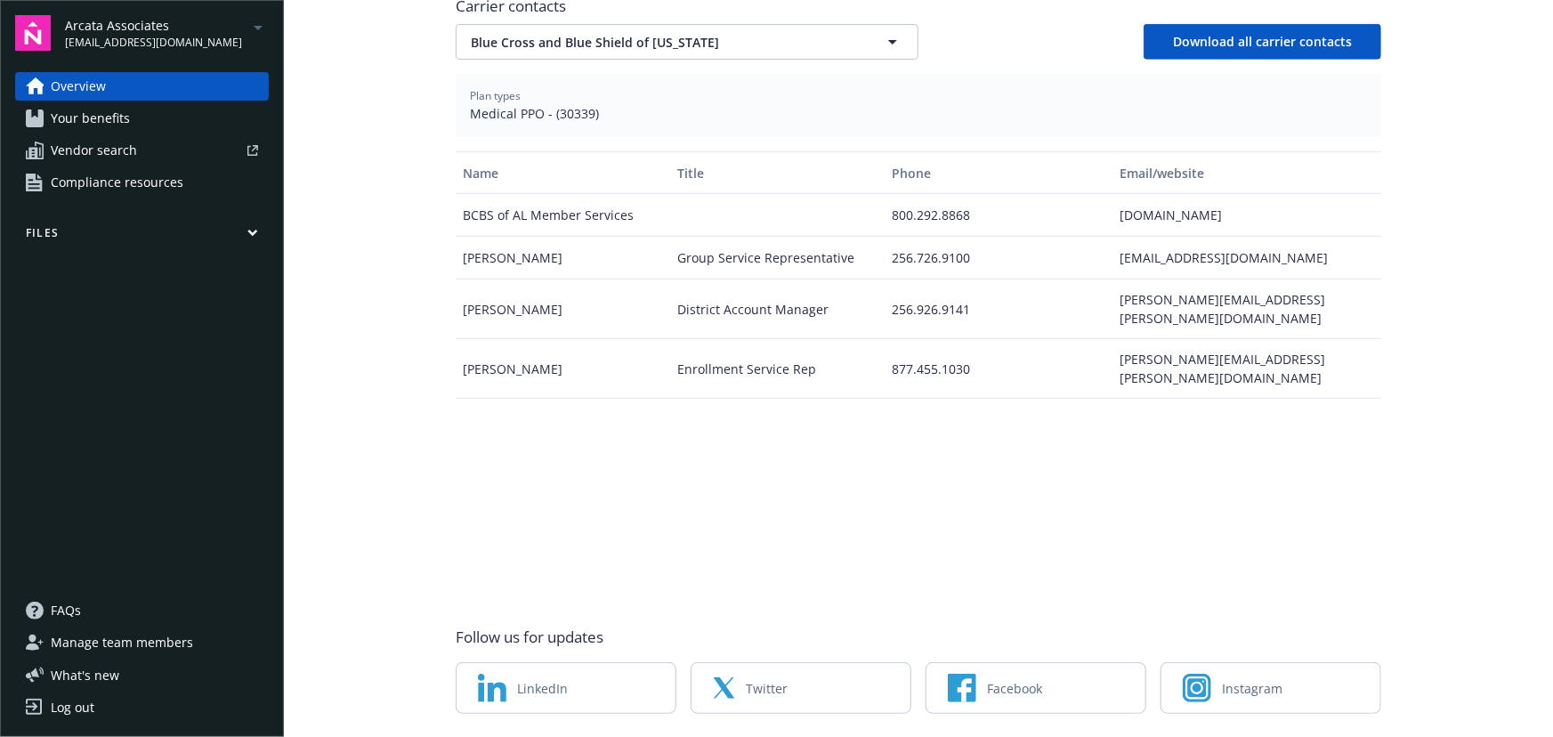
click at [210, 114] on link "Your benefits" at bounding box center [142, 118] width 254 height 28
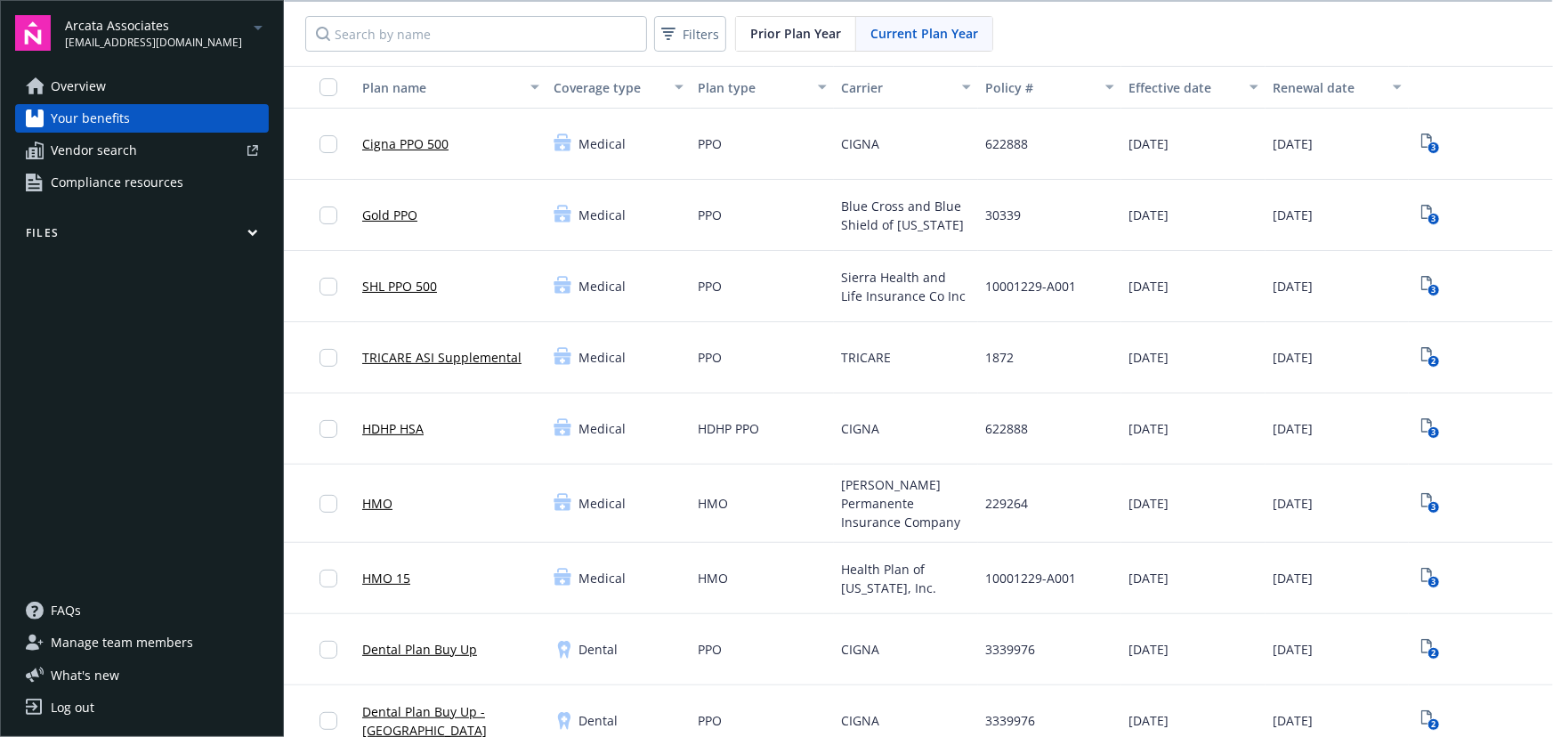
click at [152, 160] on link "Vendor search" at bounding box center [142, 150] width 254 height 28
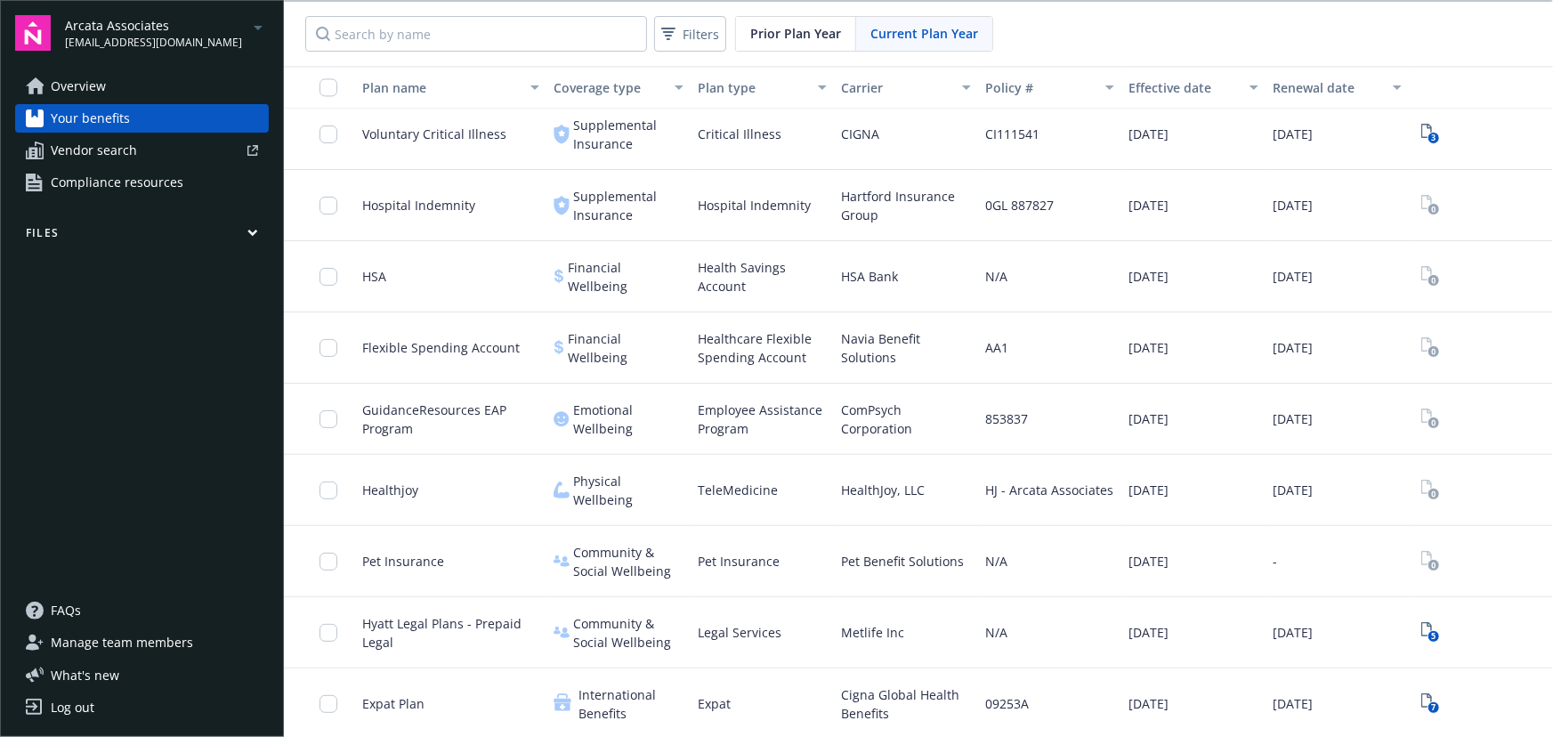
scroll to position [1, 0]
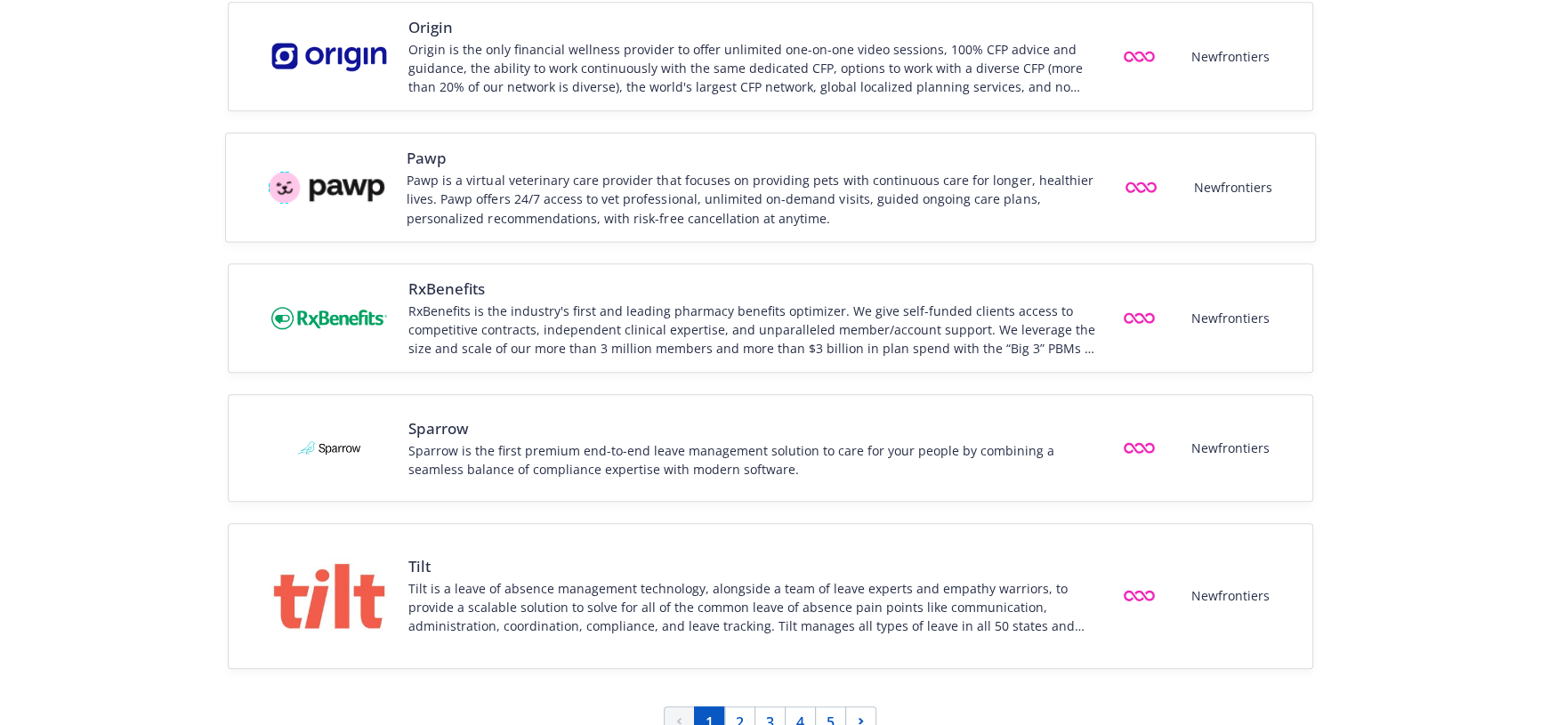
scroll to position [2419, 0]
